Goal: Task Accomplishment & Management: Use online tool/utility

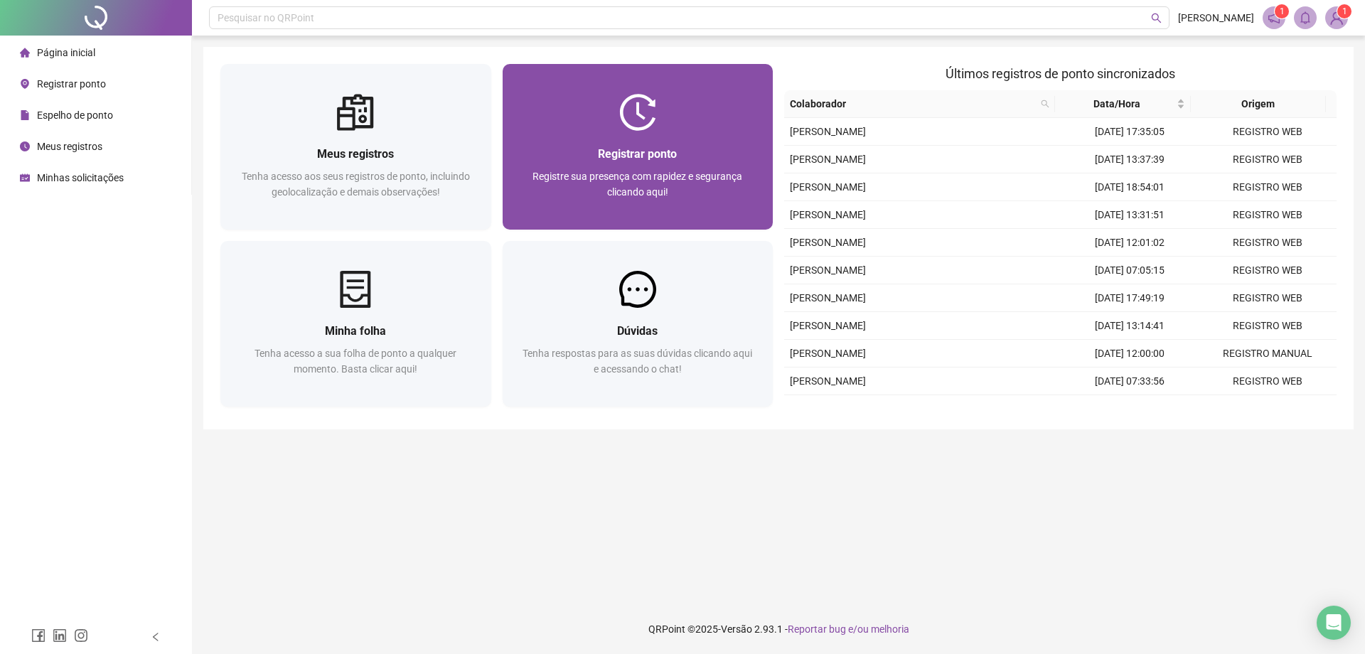
click at [596, 100] on div at bounding box center [638, 112] width 271 height 37
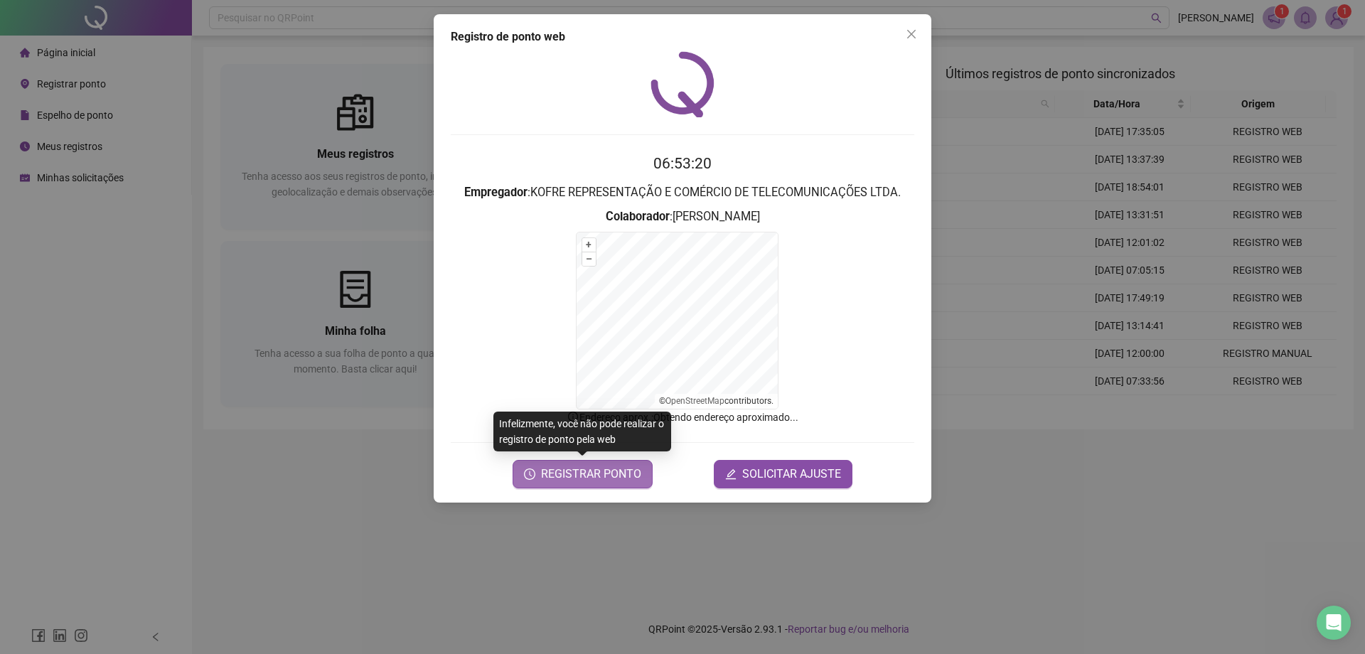
click at [568, 471] on span "REGISTRAR PONTO" at bounding box center [591, 474] width 100 height 17
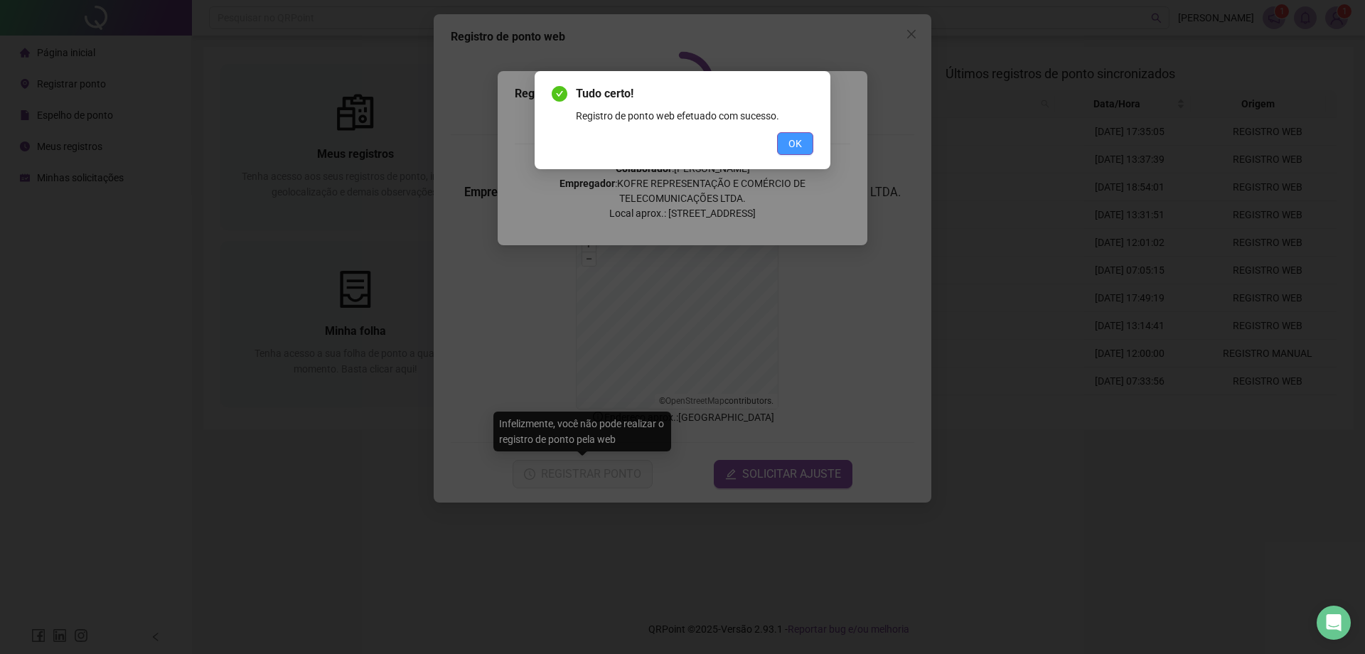
click at [807, 141] on button "OK" at bounding box center [795, 143] width 36 height 23
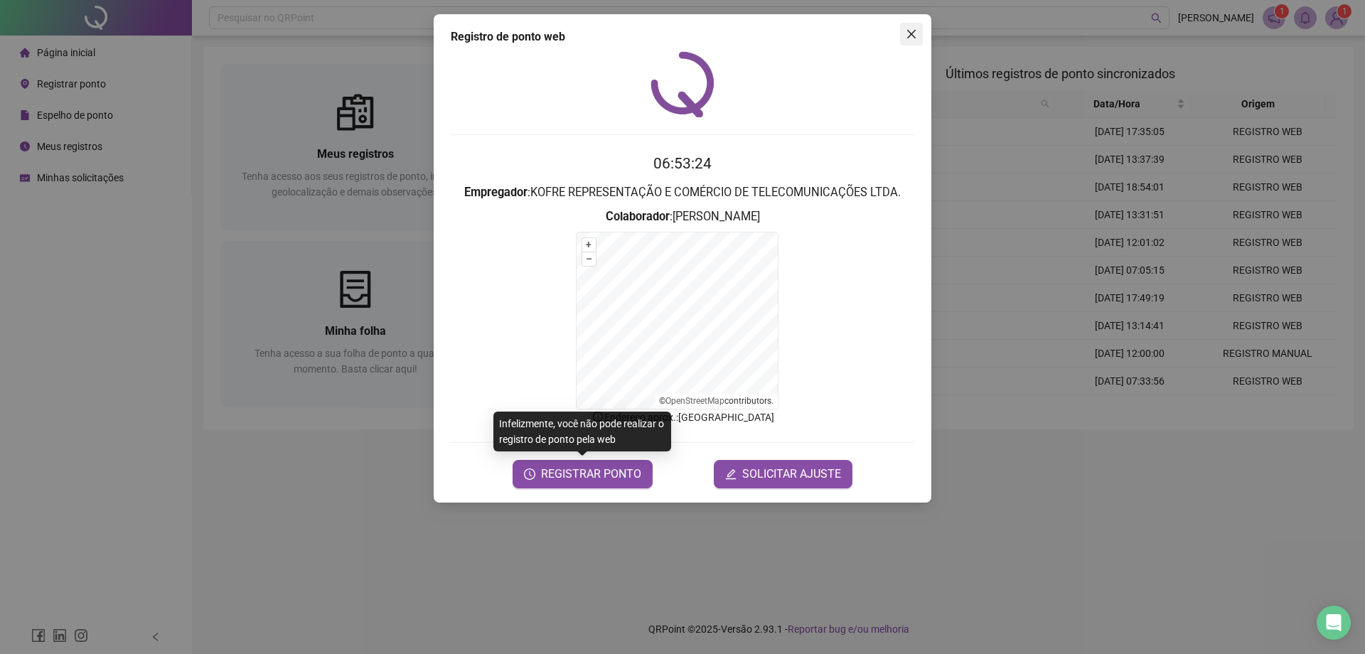
click at [904, 31] on span "Close" at bounding box center [911, 33] width 23 height 11
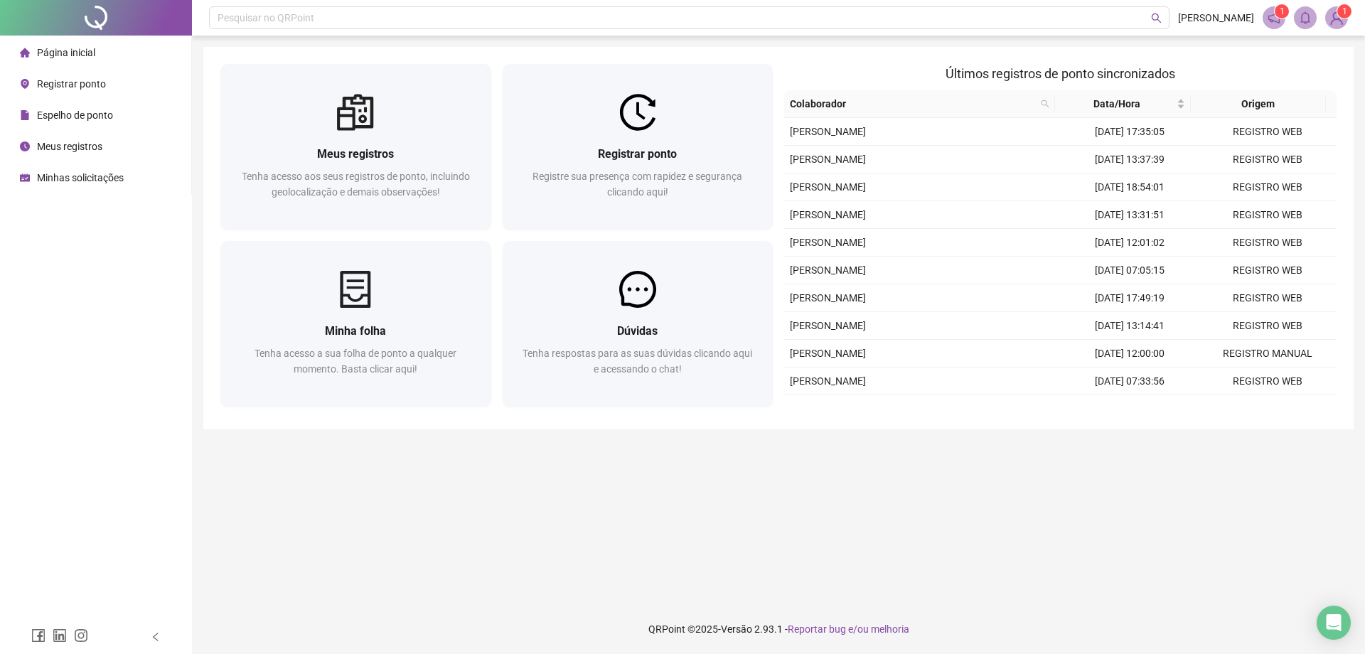
click at [732, 462] on main "Meus registros Tenha acesso aos seus registros de ponto, incluindo geolocalizaç…" at bounding box center [778, 320] width 1151 height 546
